Goal: Information Seeking & Learning: Learn about a topic

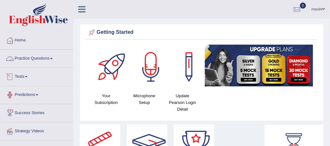
click at [37, 58] on link "Practice Questions" at bounding box center [36, 58] width 73 height 16
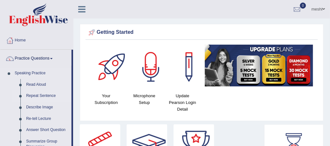
click at [40, 94] on link "Repeat Sentence" at bounding box center [47, 95] width 48 height 11
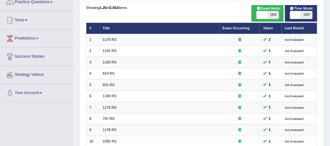
scroll to position [58, 0]
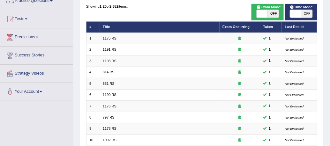
click at [272, 13] on span "OFF" at bounding box center [272, 14] width 11 height 8
checkbox input "true"
click at [305, 14] on span "OFF" at bounding box center [306, 14] width 11 height 8
checkbox input "true"
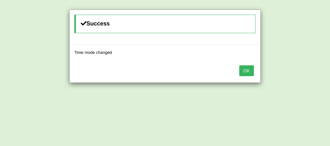
click at [245, 70] on button "OK" at bounding box center [246, 70] width 15 height 11
click at [247, 71] on button "OK" at bounding box center [246, 70] width 15 height 11
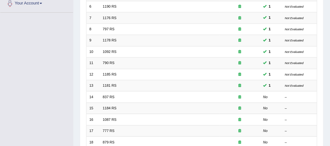
scroll to position [150, 0]
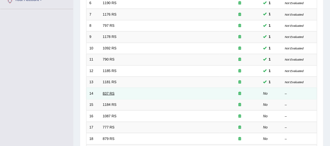
click at [105, 93] on link "837 RS" at bounding box center [109, 93] width 12 height 4
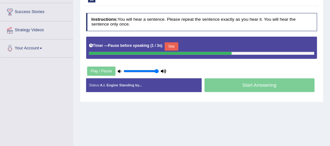
click at [170, 47] on button "Skip" at bounding box center [171, 46] width 14 height 8
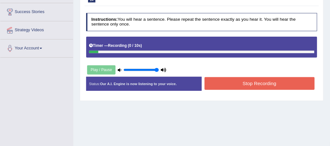
click at [118, 69] on icon at bounding box center [120, 70] width 4 height 4
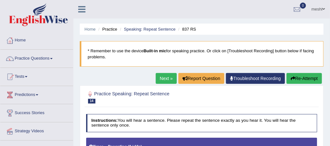
click at [299, 77] on button "Re-Attempt" at bounding box center [303, 78] width 35 height 11
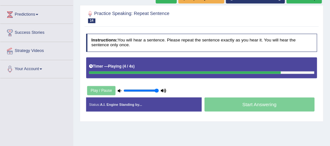
click at [268, 118] on div "Instructions: You will hear a sentence. Please repeat the sentence exactly as y…" at bounding box center [201, 75] width 234 height 88
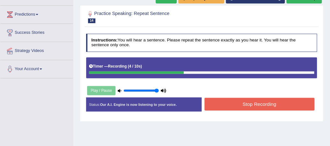
click at [270, 104] on button "Stop Recording" at bounding box center [259, 104] width 110 height 12
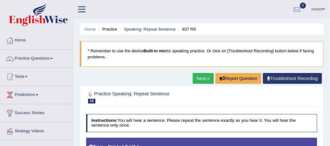
click at [32, 59] on link "Practice Questions" at bounding box center [36, 58] width 73 height 16
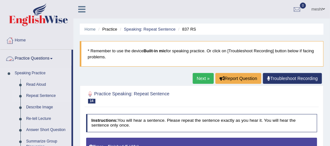
click at [37, 96] on link "Repeat Sentence" at bounding box center [47, 95] width 48 height 11
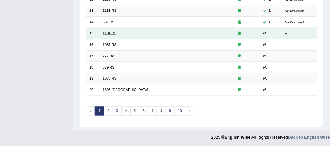
click at [104, 33] on link "1184 RS" at bounding box center [110, 33] width 14 height 4
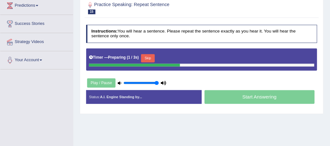
scroll to position [91, 0]
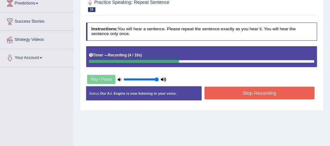
click at [281, 92] on button "Stop Recording" at bounding box center [259, 93] width 110 height 12
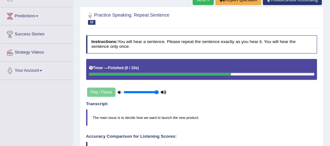
scroll to position [0, 0]
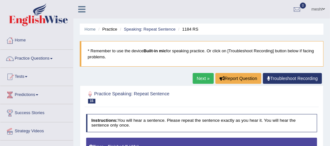
click at [39, 59] on link "Practice Questions" at bounding box center [36, 58] width 73 height 16
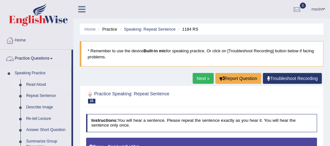
click at [37, 85] on link "Read Aloud" at bounding box center [47, 84] width 48 height 11
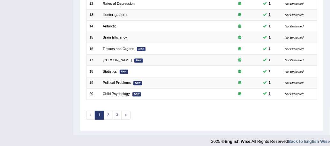
scroll to position [221, 0]
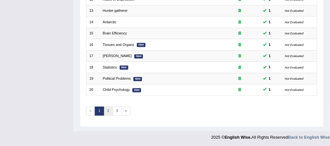
click at [107, 109] on link "2" at bounding box center [108, 111] width 9 height 9
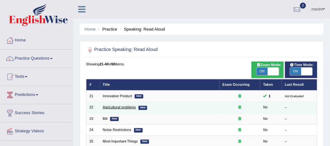
click at [117, 108] on link "Agricultural problems" at bounding box center [119, 107] width 33 height 4
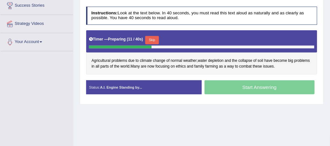
scroll to position [112, 0]
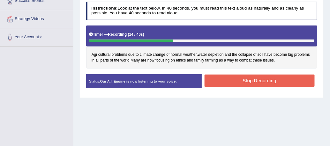
click at [274, 80] on button "Stop Recording" at bounding box center [259, 81] width 110 height 12
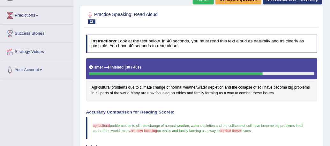
scroll to position [0, 0]
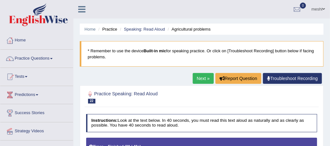
click at [43, 56] on link "Practice Questions" at bounding box center [36, 58] width 73 height 16
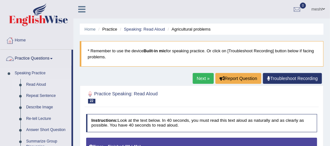
click at [39, 84] on link "Read Aloud" at bounding box center [47, 84] width 48 height 11
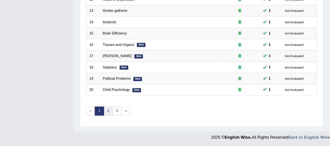
click at [108, 108] on link "2" at bounding box center [108, 111] width 9 height 9
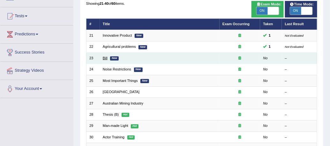
click at [106, 58] on link "Bill" at bounding box center [105, 58] width 5 height 4
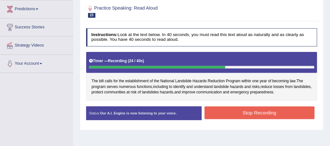
click at [274, 106] on button "Stop Recording" at bounding box center [259, 112] width 110 height 12
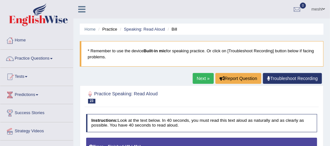
click at [38, 59] on link "Practice Questions" at bounding box center [36, 58] width 73 height 16
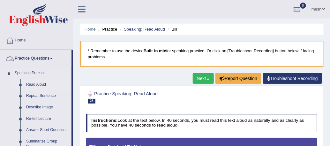
click at [35, 86] on link "Read Aloud" at bounding box center [47, 84] width 48 height 11
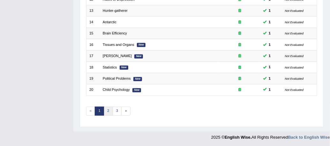
click at [106, 109] on link "2" at bounding box center [108, 111] width 9 height 9
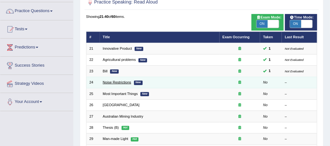
click at [122, 83] on link "Noise Restrictions" at bounding box center [117, 82] width 28 height 4
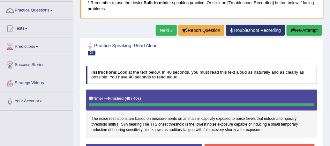
scroll to position [48, 0]
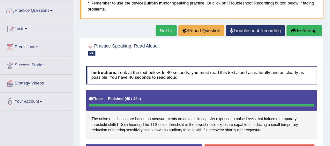
click at [303, 30] on button "Re-Attempt" at bounding box center [303, 30] width 35 height 11
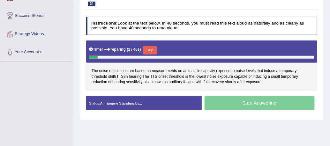
scroll to position [106, 0]
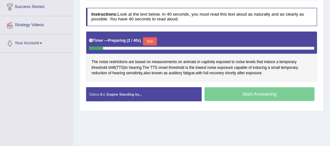
click at [151, 42] on button "Skip" at bounding box center [150, 41] width 14 height 8
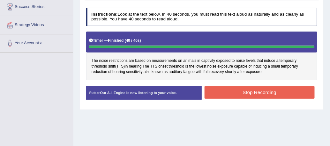
click at [253, 95] on button "Stop Recording" at bounding box center [259, 92] width 110 height 12
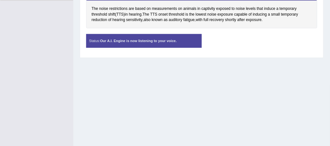
scroll to position [0, 0]
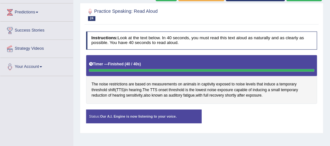
click at [263, 114] on div "Status: Our A.I. Engine is now listening to your voice. Start Answering Stop Re…" at bounding box center [201, 119] width 231 height 19
click at [264, 114] on div "Status: Our A.I. Engine is now listening to your voice. Start Answering Stop Re…" at bounding box center [201, 119] width 231 height 19
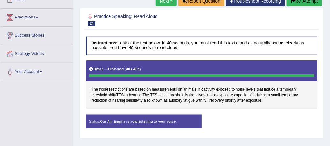
scroll to position [66, 0]
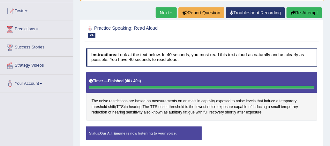
click at [222, 127] on div "Start Answering" at bounding box center [258, 127] width 115 height 0
click at [222, 127] on div "Stop Recording" at bounding box center [258, 127] width 115 height 0
click at [224, 129] on div "Status: Our A.I. Engine is now listening to your voice. Start Answering Stop Re…" at bounding box center [201, 136] width 231 height 19
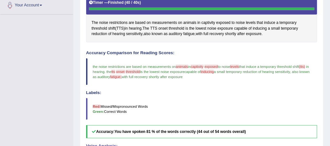
scroll to position [147, 0]
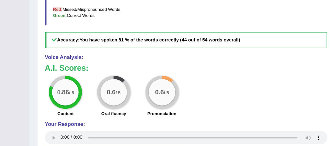
click at [249, 72] on div "4.86 / 6 Content 0.6 / 5 Oral fluency 0.6 / 5 Pronunciation" at bounding box center [201, 88] width 237 height 35
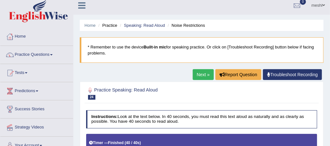
scroll to position [0, 0]
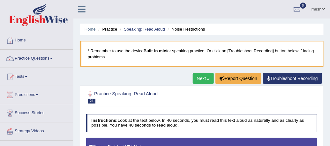
click at [38, 56] on link "Practice Questions" at bounding box center [36, 58] width 73 height 16
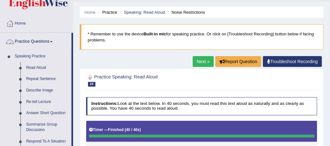
scroll to position [40, 0]
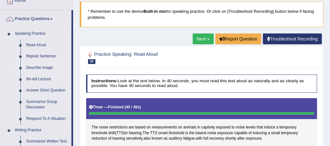
click at [37, 68] on link "Describe Image" at bounding box center [47, 67] width 48 height 11
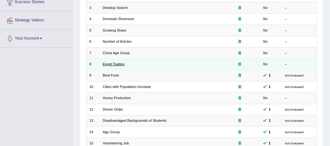
click at [113, 64] on link "Egypt Trading" at bounding box center [114, 64] width 22 height 4
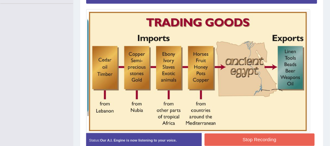
click at [285, 140] on button "Stop Recording" at bounding box center [259, 140] width 110 height 12
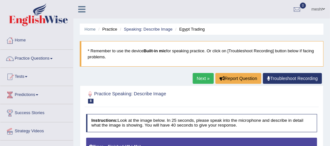
click at [32, 61] on link "Practice Questions" at bounding box center [36, 58] width 73 height 16
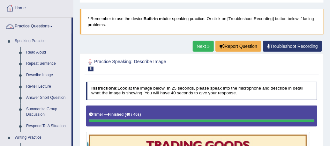
scroll to position [48, 0]
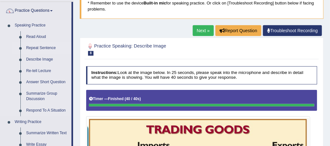
click at [37, 47] on link "Repeat Sentence" at bounding box center [47, 47] width 48 height 11
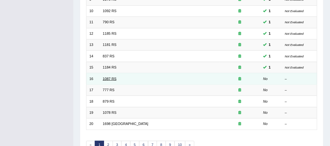
click at [109, 77] on link "1087 RS" at bounding box center [110, 79] width 14 height 4
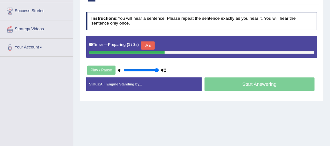
scroll to position [102, 0]
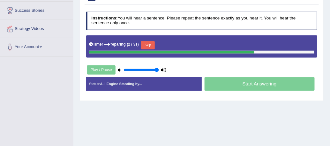
click at [146, 44] on button "Skip" at bounding box center [148, 45] width 14 height 8
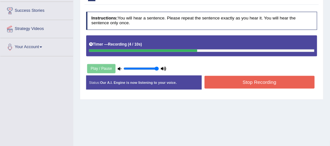
click at [258, 83] on button "Stop Recording" at bounding box center [259, 82] width 110 height 12
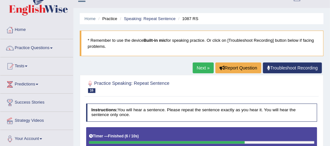
scroll to position [0, 0]
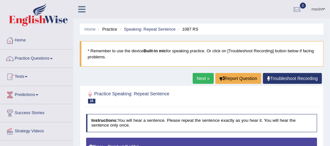
click at [42, 60] on link "Practice Questions" at bounding box center [36, 58] width 73 height 16
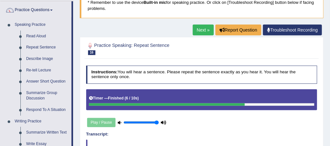
scroll to position [51, 0]
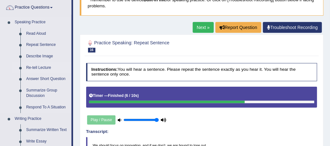
click at [40, 66] on link "Re-tell Lecture" at bounding box center [47, 67] width 48 height 11
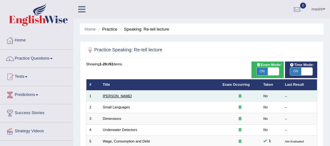
click at [109, 96] on link "[PERSON_NAME]" at bounding box center [117, 96] width 29 height 4
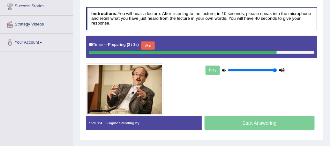
click at [150, 46] on button "Skip" at bounding box center [148, 45] width 14 height 8
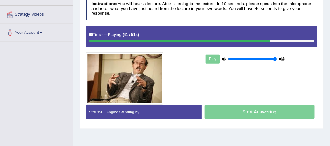
scroll to position [107, 0]
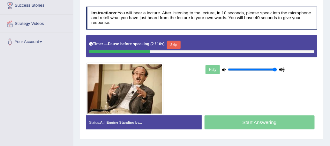
click at [174, 45] on button "Skip" at bounding box center [174, 45] width 14 height 8
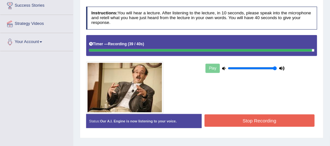
click at [286, 122] on button "Stop Recording" at bounding box center [259, 120] width 110 height 12
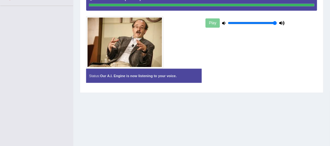
scroll to position [155, 0]
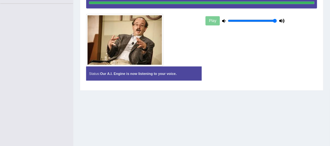
click at [35, 97] on div "Toggle navigation Home Practice Questions Speaking Practice Read Aloud Repeat S…" at bounding box center [165, 11] width 330 height 332
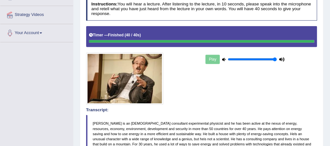
scroll to position [0, 0]
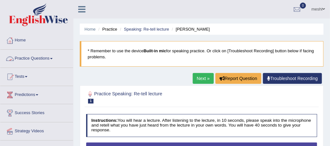
click at [36, 56] on link "Practice Questions" at bounding box center [36, 58] width 73 height 16
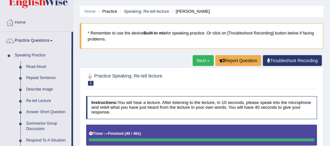
scroll to position [31, 0]
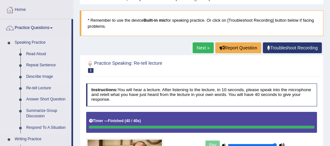
click at [44, 75] on link "Describe Image" at bounding box center [47, 76] width 48 height 11
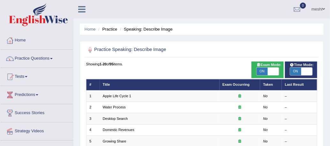
click at [34, 57] on link "Practice Questions" at bounding box center [36, 58] width 73 height 16
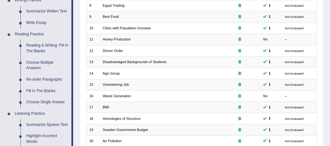
scroll to position [170, 0]
click at [43, 79] on link "Re-order Paragraphs" at bounding box center [47, 79] width 48 height 11
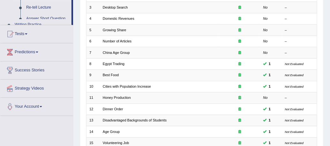
scroll to position [196, 0]
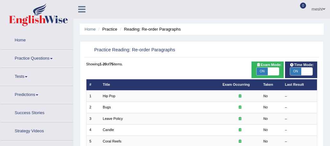
scroll to position [37, 0]
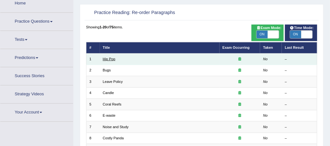
click at [107, 59] on link "Hip Pop" at bounding box center [109, 59] width 12 height 4
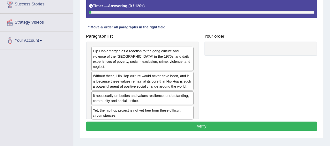
scroll to position [113, 0]
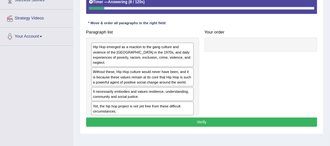
click at [132, 56] on div "Hip Hop emerged as a reaction to the gang culture and violence of the South Bro…" at bounding box center [142, 55] width 102 height 24
click at [160, 51] on div "Hip Hop emerged as a reaction to the gang culture and violence of the South Bro…" at bounding box center [142, 55] width 102 height 24
click at [161, 51] on div "Hip Hop emerged as a reaction to the gang culture and violence of the South Bro…" at bounding box center [142, 55] width 102 height 24
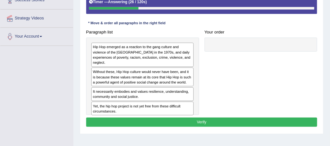
click at [161, 51] on div "Hip Hop emerged as a reaction to the gang culture and violence of the South Bro…" at bounding box center [142, 55] width 102 height 24
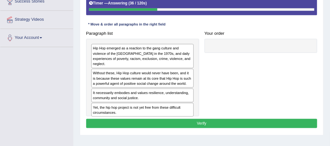
scroll to position [111, 0]
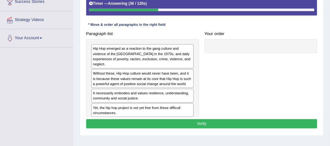
click at [148, 56] on div "Hip Hop emerged as a reaction to the gang culture and violence of the South Bro…" at bounding box center [142, 56] width 102 height 24
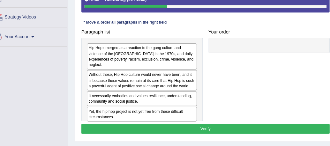
click at [148, 56] on div "Hip Hop emerged as a reaction to the gang culture and violence of the South Bro…" at bounding box center [142, 56] width 102 height 24
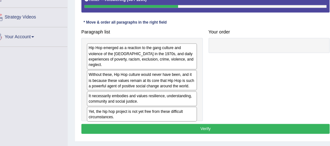
click at [148, 56] on div "Hip Hop emerged as a reaction to the gang culture and violence of the South Bro…" at bounding box center [142, 56] width 102 height 24
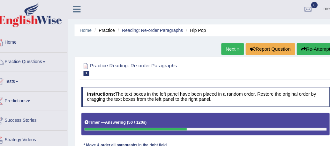
scroll to position [0, 0]
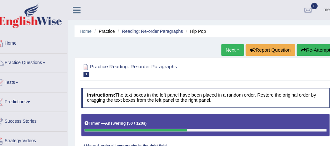
click at [33, 58] on link "Practice Questions" at bounding box center [36, 58] width 73 height 16
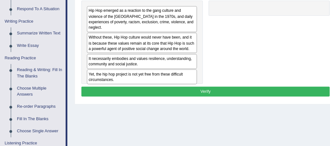
scroll to position [140, 0]
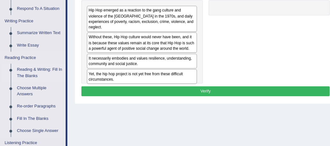
click at [40, 76] on link "Reading & Writing: Fill In The Blanks" at bounding box center [47, 77] width 48 height 17
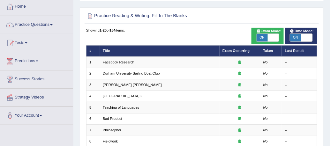
scroll to position [35, 0]
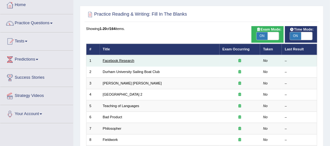
click at [115, 61] on link "Facebook Research" at bounding box center [119, 61] width 32 height 4
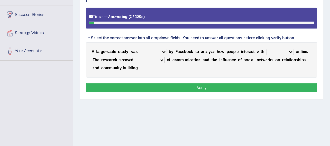
click at [162, 51] on select "surveyed had asked made" at bounding box center [153, 52] width 27 height 6
click at [278, 52] on select "together all each other another" at bounding box center [279, 52] width 27 height 6
select select "each other"
click at [266, 49] on select "together all each other another" at bounding box center [279, 52] width 27 height 6
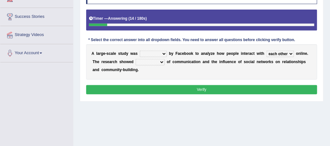
click at [156, 54] on select "surveyed had asked made" at bounding box center [153, 54] width 27 height 6
select select "surveyed"
click at [140, 51] on select "surveyed had asked made" at bounding box center [153, 54] width 27 height 6
click at [143, 62] on select "advantages standards fellowships patterns" at bounding box center [149, 62] width 29 height 6
select select "advantages"
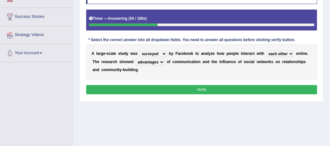
click at [135, 59] on select "advantages standards fellowships patterns" at bounding box center [149, 62] width 29 height 6
click at [205, 89] on button "Verify" at bounding box center [201, 89] width 231 height 9
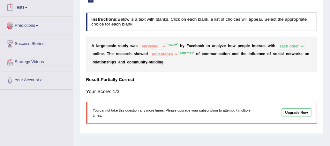
scroll to position [13, 0]
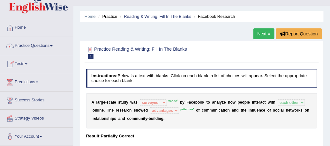
click at [266, 33] on link "Next »" at bounding box center [263, 33] width 21 height 11
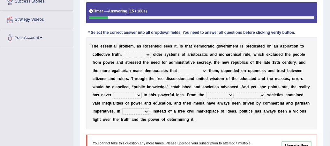
click at [128, 56] on select "Like Unlike Likely Safely" at bounding box center [137, 55] width 27 height 6
click at [290, 88] on b "t" at bounding box center [290, 87] width 1 height 4
click at [128, 55] on select "Like Unlike Likely Safely" at bounding box center [137, 55] width 27 height 6
select select "Unlike"
click at [124, 52] on select "Like Unlike Likely Safely" at bounding box center [137, 55] width 27 height 6
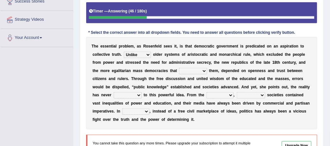
click at [179, 69] on select "readed grated succeeded printed" at bounding box center [193, 71] width 28 height 6
select select "succeeded"
click at [179, 68] on select "readed grated succeeded printed" at bounding box center [193, 71] width 28 height 6
click at [142, 92] on select "saved up stood up brought up lived up" at bounding box center [127, 95] width 28 height 6
select select "brought up"
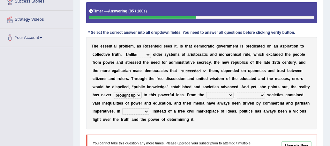
click at [142, 92] on select "saved up stood up brought up lived up" at bounding box center [127, 95] width 28 height 6
click at [206, 96] on select "outset ranged stood caught" at bounding box center [219, 95] width 27 height 6
select select "outset"
click at [206, 92] on select "outset ranged stood caught" at bounding box center [219, 95] width 27 height 6
click at [237, 97] on select "freedom democratic media stilled" at bounding box center [251, 95] width 28 height 6
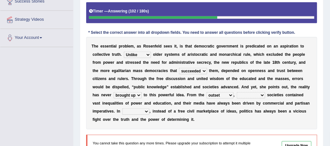
select select "democratic"
click at [237, 92] on select "freedom democratic media stilled" at bounding box center [251, 95] width 28 height 6
click at [149, 108] on select "power practice ideas fought" at bounding box center [135, 111] width 27 height 6
select select "practice"
click at [149, 108] on select "power practice ideas fought" at bounding box center [135, 111] width 27 height 6
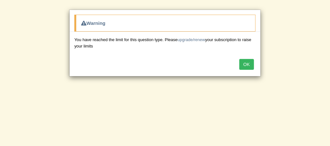
scroll to position [113, 0]
click at [247, 66] on button "OK" at bounding box center [246, 64] width 15 height 11
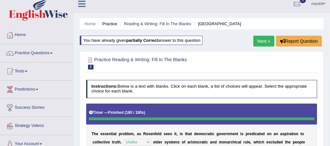
scroll to position [0, 0]
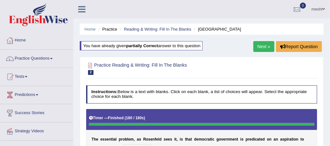
click at [42, 57] on link "Practice Questions" at bounding box center [36, 58] width 73 height 16
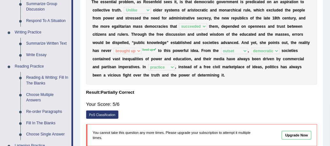
scroll to position [141, 0]
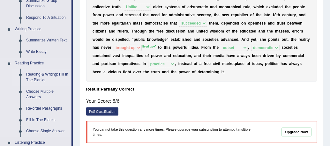
click at [40, 76] on link "Reading & Writing: Fill In The Blanks" at bounding box center [47, 77] width 48 height 17
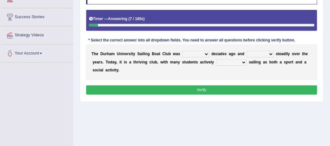
click at [198, 54] on select "found fund founded find" at bounding box center [195, 54] width 27 height 6
select select "founded"
click at [182, 51] on select "found fund founded find" at bounding box center [195, 54] width 27 height 6
click at [258, 54] on select "grow growing has grown grown" at bounding box center [259, 54] width 27 height 6
select select "has grown"
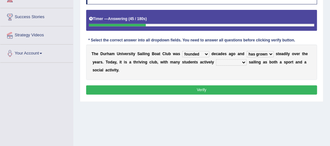
click at [246, 51] on select "grow growing has grown grown" at bounding box center [259, 54] width 27 height 6
click at [217, 63] on select "enjoy enjoyed are enjoying enjoying" at bounding box center [231, 62] width 31 height 6
select select "enjoying"
click at [216, 59] on select "enjoy enjoyed are enjoying enjoying" at bounding box center [231, 62] width 31 height 6
click at [249, 85] on button "Verify" at bounding box center [201, 89] width 231 height 9
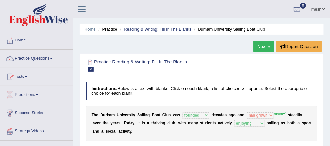
click at [33, 59] on link "Practice Questions" at bounding box center [36, 58] width 73 height 16
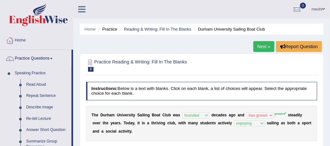
click at [264, 46] on link "Next »" at bounding box center [263, 46] width 21 height 11
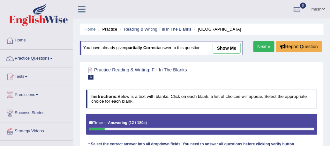
click at [262, 46] on link "Next »" at bounding box center [263, 46] width 21 height 11
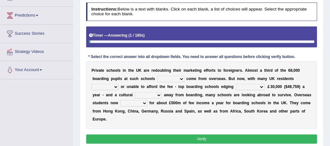
scroll to position [84, 0]
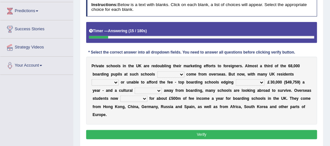
click at [157, 75] on select "all set already great news" at bounding box center [170, 74] width 27 height 6
select select "already"
click at [157, 71] on select "all set already great news" at bounding box center [170, 74] width 27 height 6
click at [119, 79] on select "answering unwilling realising storing" at bounding box center [104, 82] width 27 height 6
select select "realising"
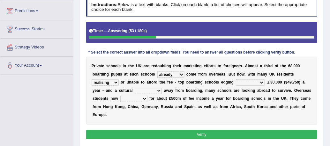
click at [119, 79] on select "answering unwilling realising storing" at bounding box center [104, 82] width 27 height 6
click at [236, 83] on select "rewards towards notification amounting" at bounding box center [250, 82] width 29 height 6
select select "towards"
click at [236, 79] on select "rewards towards notification amounting" at bounding box center [250, 82] width 29 height 6
click at [135, 91] on select "go rattle shatter shift" at bounding box center [148, 91] width 27 height 6
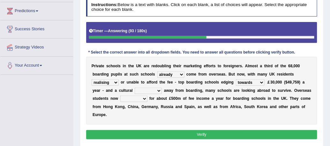
select select "shift"
click at [135, 88] on select "go rattle shatter shift" at bounding box center [148, 91] width 27 height 6
click at [120, 100] on select "hold think account say" at bounding box center [133, 99] width 27 height 6
select select "hold"
click at [120, 96] on select "hold think account say" at bounding box center [133, 99] width 27 height 6
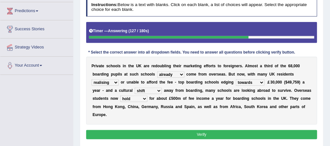
click at [159, 130] on button "Verify" at bounding box center [201, 134] width 231 height 9
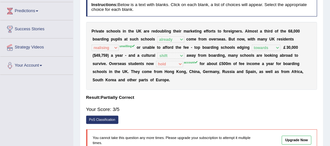
click at [135, 45] on sup "unwilling" at bounding box center [126, 46] width 15 height 3
click at [157, 53] on b at bounding box center [156, 55] width 2 height 4
click at [291, 57] on div "P r i v a t e s c h o o l s i n t h e U K a r e r e d o u b l i n g t h e i r m…" at bounding box center [201, 56] width 231 height 68
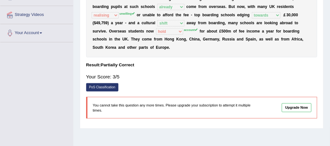
scroll to position [117, 0]
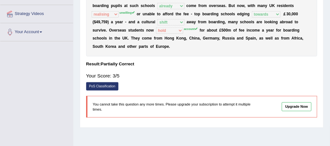
click at [261, 40] on b "s" at bounding box center [262, 38] width 2 height 4
click at [196, 47] on div "P r i v a t e s c h o o l s i n t h e U K a r e r e d o u b l i n g t h e i r m…" at bounding box center [201, 23] width 231 height 68
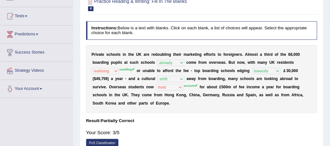
scroll to position [0, 0]
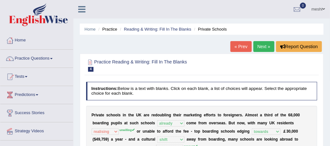
click at [265, 45] on link "Next »" at bounding box center [263, 46] width 21 height 11
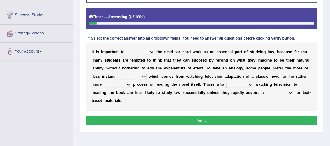
click at [150, 55] on select "emphasise criticise adjust replicate" at bounding box center [141, 52] width 28 height 6
select select "emphasise"
click at [127, 49] on select "emphasise criticise adjust replicate" at bounding box center [141, 52] width 28 height 6
click at [117, 79] on select "satisfaction reaction gratification adjusted" at bounding box center [132, 77] width 30 height 6
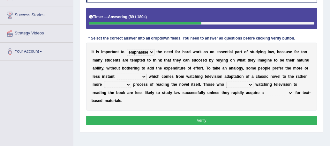
select select "reaction"
click at [117, 74] on select "satisfaction reaction gratification adjusted" at bounding box center [132, 77] width 30 height 6
click at [131, 82] on select "fulfilling laborious acquire broken" at bounding box center [117, 85] width 27 height 6
select select "fulfilling"
click at [131, 82] on select "fulfilling laborious acquire broken" at bounding box center [117, 85] width 27 height 6
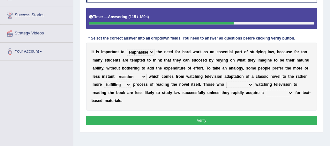
click at [131, 82] on select "fulfilling laborious acquire broken" at bounding box center [117, 85] width 27 height 6
click at [265, 134] on div "Home Practice Reading & Writing: Fill In The Blanks Studying Law « Prev Next » …" at bounding box center [201, 61] width 256 height 319
click at [226, 83] on select "refer prefer stuff knot" at bounding box center [239, 85] width 27 height 6
select select "prefer"
click at [226, 82] on select "refer prefer stuff knot" at bounding box center [239, 85] width 27 height 6
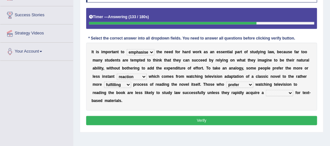
click at [266, 94] on select "judgement waste taste set" at bounding box center [279, 93] width 27 height 6
click at [266, 90] on select "judgement waste taste set" at bounding box center [279, 93] width 27 height 6
click at [293, 93] on b at bounding box center [294, 93] width 2 height 4
click at [266, 94] on select "judgement waste taste set" at bounding box center [279, 93] width 27 height 6
click at [266, 90] on select "judgement waste taste set" at bounding box center [279, 93] width 27 height 6
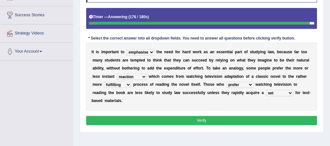
click at [266, 94] on select "judgement waste taste set" at bounding box center [279, 93] width 27 height 6
click at [266, 90] on select "judgement waste taste set" at bounding box center [279, 93] width 27 height 6
click at [266, 93] on select "judgement waste taste set" at bounding box center [279, 93] width 27 height 6
select select "set"
click at [266, 90] on select "judgement waste taste set" at bounding box center [279, 93] width 27 height 6
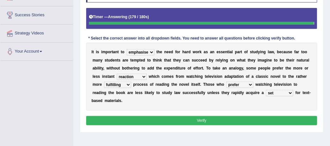
click at [266, 94] on select "judgement waste taste set" at bounding box center [279, 93] width 27 height 6
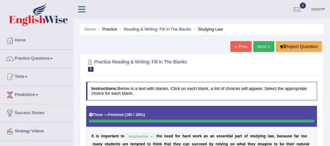
click at [260, 44] on link "Next »" at bounding box center [263, 46] width 21 height 11
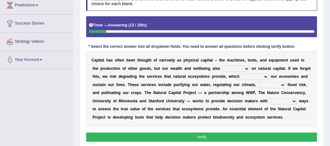
click at [229, 67] on select "rely reply supply apply" at bounding box center [235, 69] width 27 height 6
select select "rely"
click at [222, 66] on select "rely reply supply apply" at bounding box center [235, 69] width 27 height 6
click at [258, 82] on select "bringing lacking staggering reducing" at bounding box center [271, 85] width 27 height 6
click at [241, 75] on select "import report support export" at bounding box center [254, 77] width 27 height 6
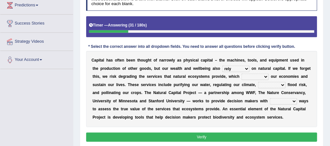
select select "support"
click at [241, 74] on select "import report support export" at bounding box center [254, 77] width 27 height 6
click at [258, 87] on select "bringing lacking staggering reducing" at bounding box center [271, 85] width 27 height 6
select select "reducing"
click at [258, 82] on select "bringing lacking staggering reducing" at bounding box center [271, 85] width 27 height 6
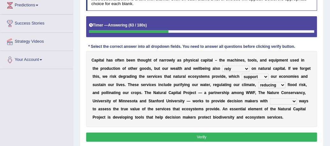
click at [270, 101] on select "liable powerful strong reliable" at bounding box center [283, 101] width 27 height 6
click at [270, 98] on select "liable powerful strong reliable" at bounding box center [283, 101] width 27 height 6
select select "powerful"
click at [270, 98] on select "liable powerful strong reliable" at bounding box center [283, 101] width 27 height 6
click at [215, 135] on button "Verify" at bounding box center [201, 137] width 231 height 9
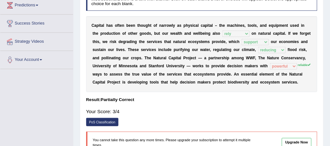
click at [0, 95] on div "Toggle navigation Home Practice Questions Speaking Practice Read Aloud Repeat S…" at bounding box center [165, 76] width 330 height 332
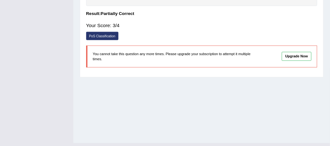
scroll to position [188, 0]
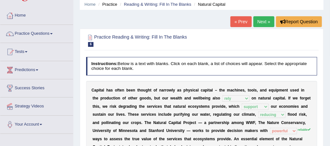
scroll to position [25, 0]
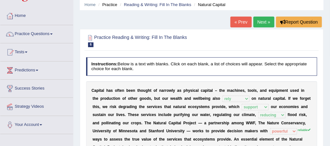
click at [33, 34] on link "Practice Questions" at bounding box center [36, 33] width 73 height 16
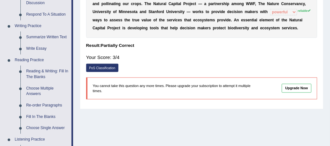
scroll to position [145, 0]
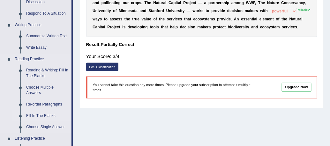
click at [36, 117] on link "Fill In The Blanks" at bounding box center [47, 115] width 48 height 11
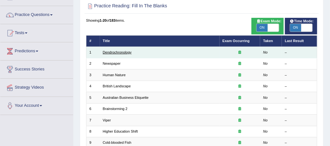
click at [109, 53] on link "Dendrochronology" at bounding box center [117, 52] width 29 height 4
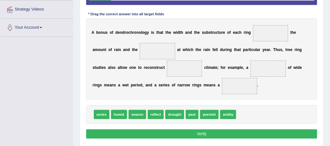
scroll to position [121, 0]
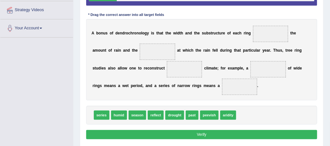
click at [165, 117] on span "drought" at bounding box center [174, 115] width 19 height 9
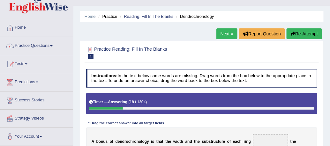
scroll to position [12, 0]
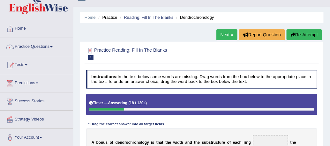
click at [28, 48] on link "Practice Questions" at bounding box center [36, 46] width 73 height 16
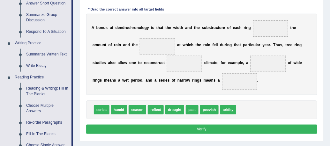
scroll to position [128, 0]
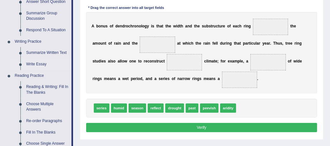
click at [35, 65] on link "Write Essay" at bounding box center [47, 64] width 48 height 11
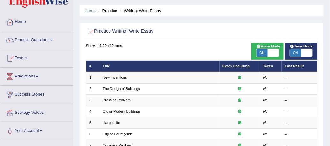
scroll to position [18, 0]
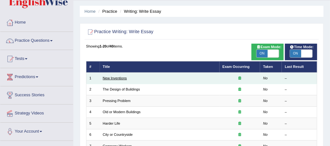
click at [118, 77] on link "New Inventions" at bounding box center [115, 78] width 24 height 4
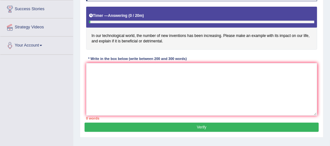
scroll to position [104, 0]
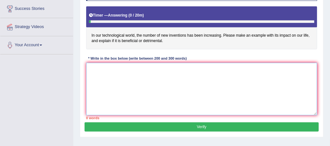
click at [97, 72] on textarea at bounding box center [201, 89] width 231 height 53
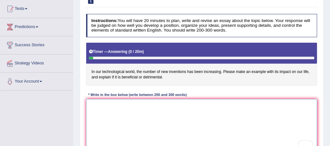
scroll to position [67, 0]
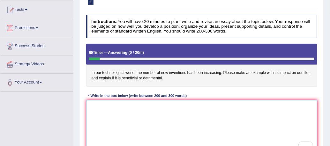
click at [215, 130] on textarea "To enrich screen reader interactions, please activate Accessibility in Grammarl…" at bounding box center [201, 126] width 231 height 53
click at [117, 105] on textarea "In this modern era there are" at bounding box center [201, 126] width 231 height 53
click at [138, 106] on textarea "In this modern Era there are" at bounding box center [201, 126] width 231 height 53
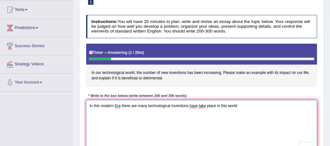
click at [205, 106] on textarea "In this modern Era there are many technological inventions have take place in t…" at bounding box center [201, 126] width 231 height 53
click at [250, 105] on textarea "In this modern Era there are many technological inventions have taken place in …" at bounding box center [201, 126] width 231 height 53
click at [121, 106] on textarea "In this modern Era there are many technological inventions have taken place in …" at bounding box center [201, 126] width 231 height 53
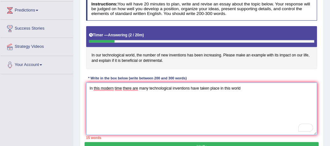
scroll to position [86, 0]
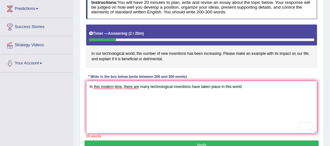
click at [249, 85] on textarea "In this modern time, there are many technological inventions have taken place i…" at bounding box center [201, 107] width 231 height 53
click at [123, 87] on textarea "In this modern time, there are many technological inventions have taken place i…" at bounding box center [201, 107] width 231 height 53
click at [250, 86] on textarea "In this modern time there are many technological inventions have taken place in…" at bounding box center [201, 107] width 231 height 53
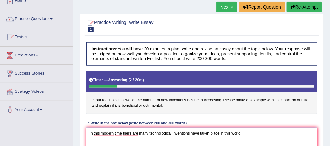
scroll to position [0, 0]
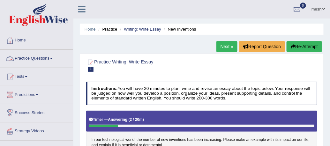
type textarea "In this modern time there are many technological inventions have taken place in…"
click at [34, 57] on link "Practice Questions" at bounding box center [36, 58] width 73 height 16
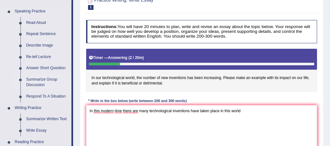
scroll to position [60, 0]
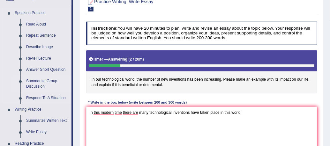
click at [39, 82] on link "Summarize Group Discussion" at bounding box center [47, 84] width 48 height 17
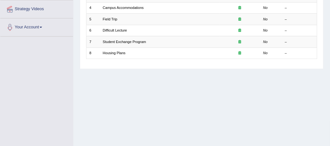
scroll to position [128, 0]
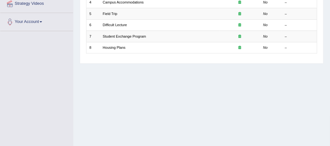
click at [37, 61] on div "Toggle navigation Home Practice Questions Speaking Practice Read Aloud Repeat S…" at bounding box center [165, 38] width 330 height 332
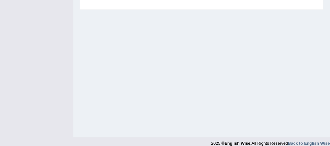
scroll to position [188, 0]
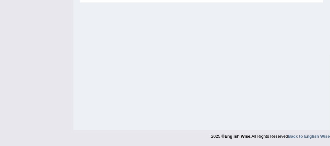
drag, startPoint x: 37, startPoint y: 61, endPoint x: 2, endPoint y: -2, distance: 72.2
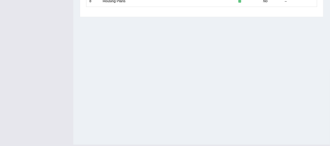
scroll to position [173, 0]
